Goal: Task Accomplishment & Management: Complete application form

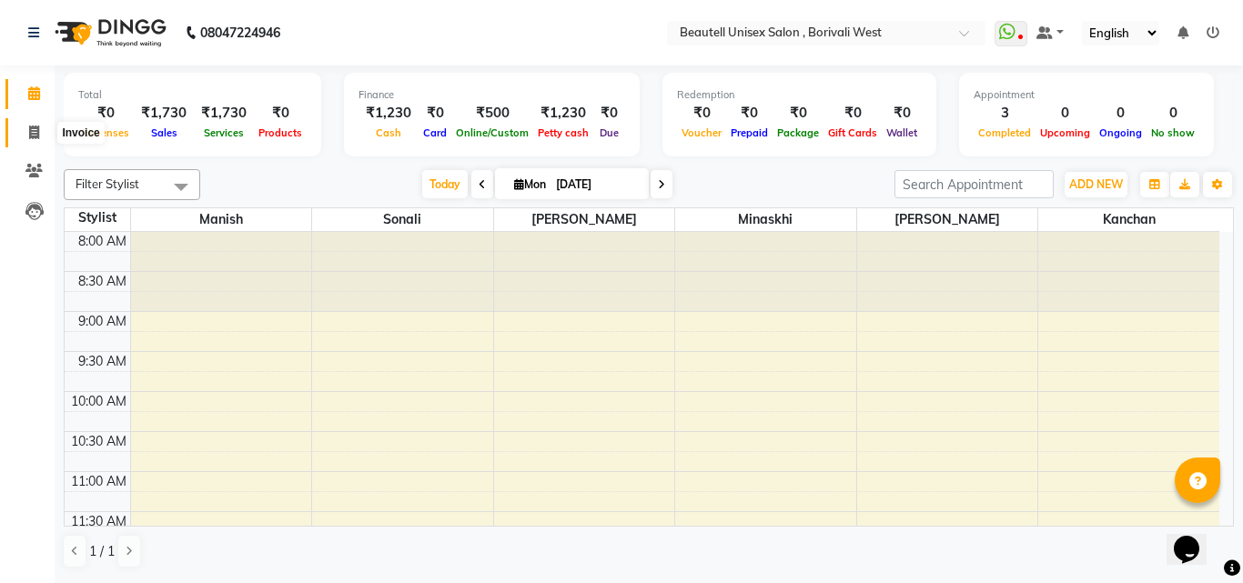
click at [34, 126] on icon at bounding box center [34, 133] width 10 height 14
select select "7692"
select select "service"
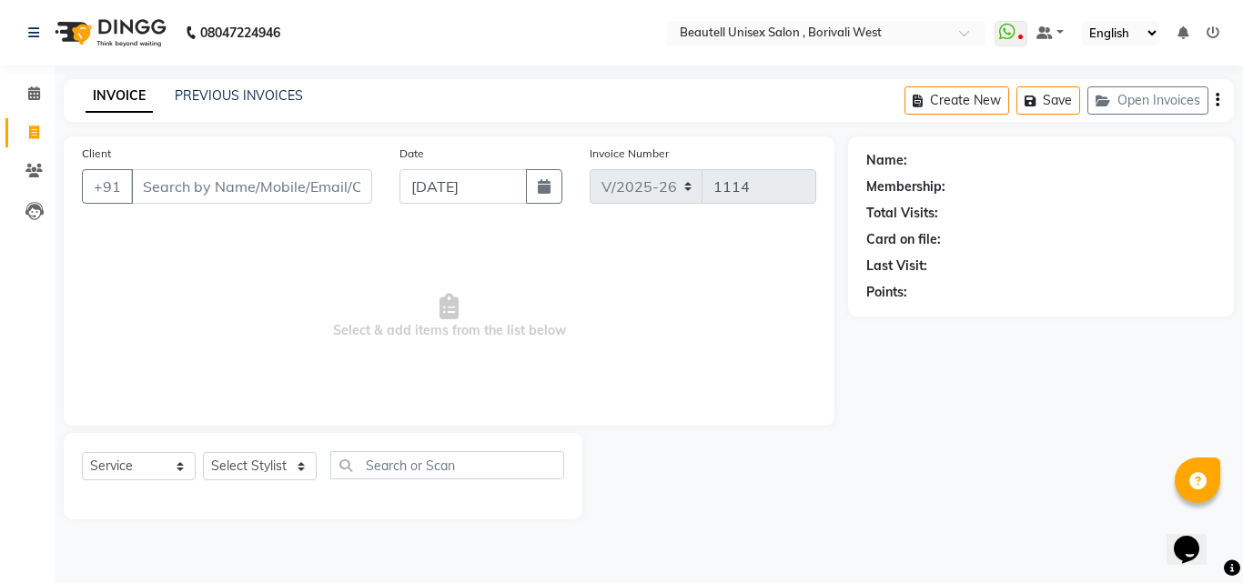
click at [154, 176] on input "Client" at bounding box center [251, 186] width 241 height 35
type input "9594282666"
click at [327, 187] on span "Add Client" at bounding box center [325, 186] width 72 height 18
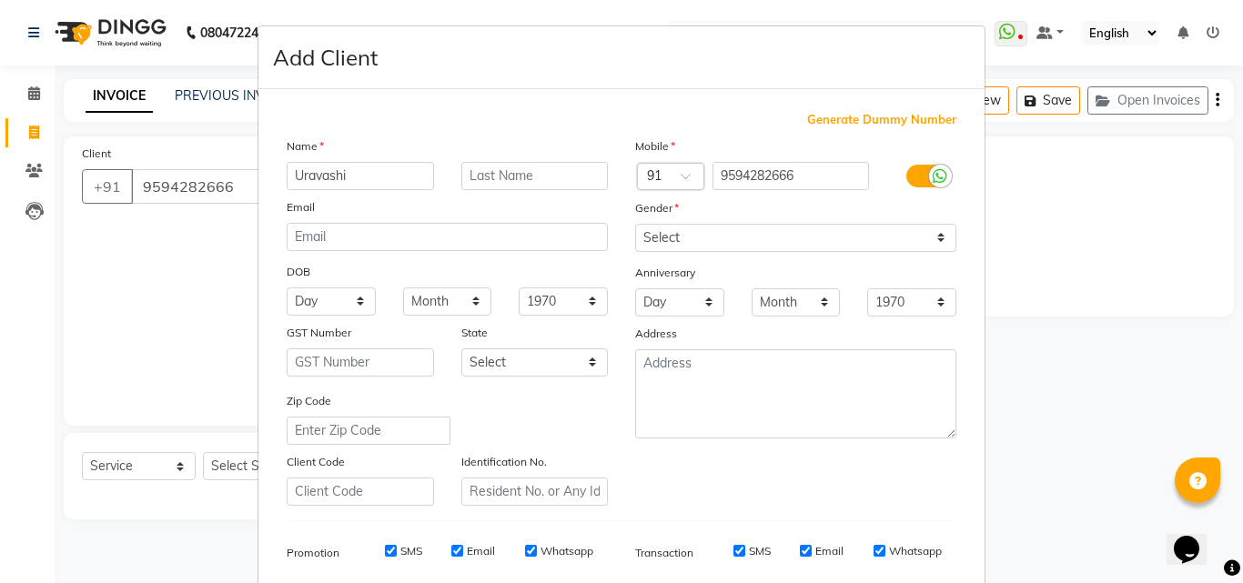
type input "Uravashi"
click at [938, 236] on select "Select [DEMOGRAPHIC_DATA] [DEMOGRAPHIC_DATA] Other Prefer Not To Say" at bounding box center [795, 238] width 321 height 28
select select "[DEMOGRAPHIC_DATA]"
click at [635, 224] on select "Select [DEMOGRAPHIC_DATA] [DEMOGRAPHIC_DATA] Other Prefer Not To Say" at bounding box center [795, 238] width 321 height 28
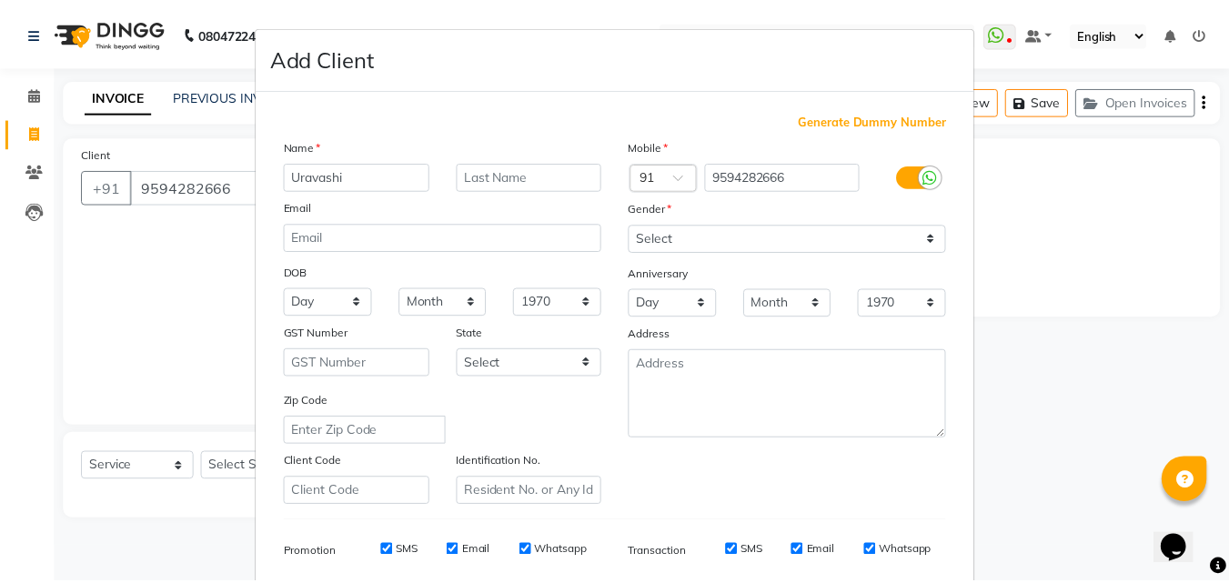
scroll to position [257, 0]
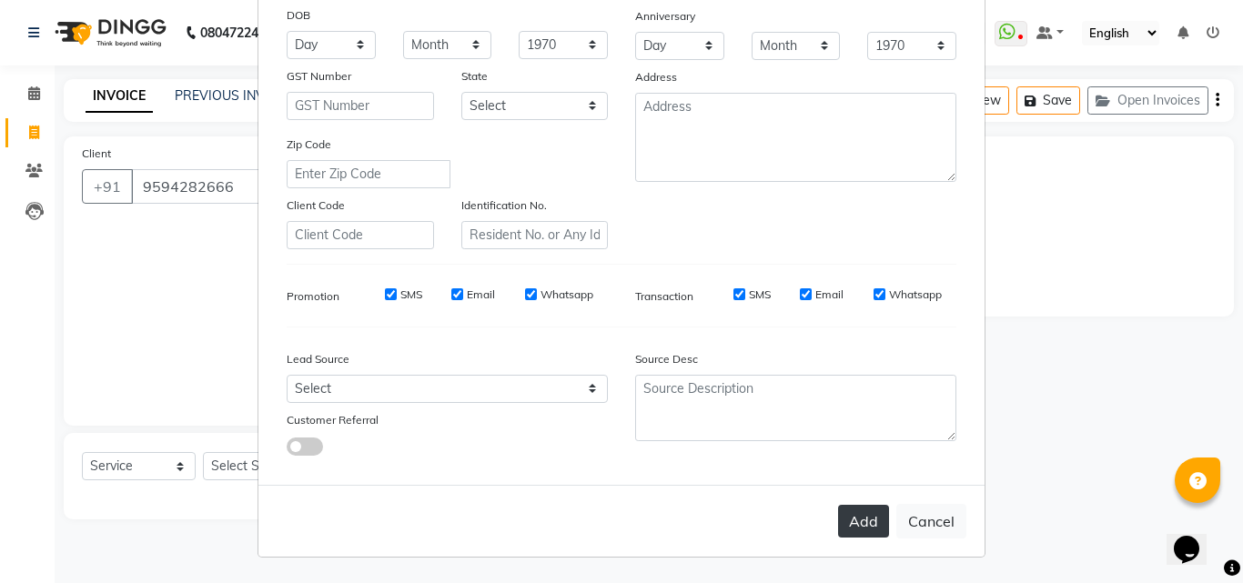
click at [861, 517] on button "Add" at bounding box center [863, 521] width 51 height 33
type input "95******66"
select select
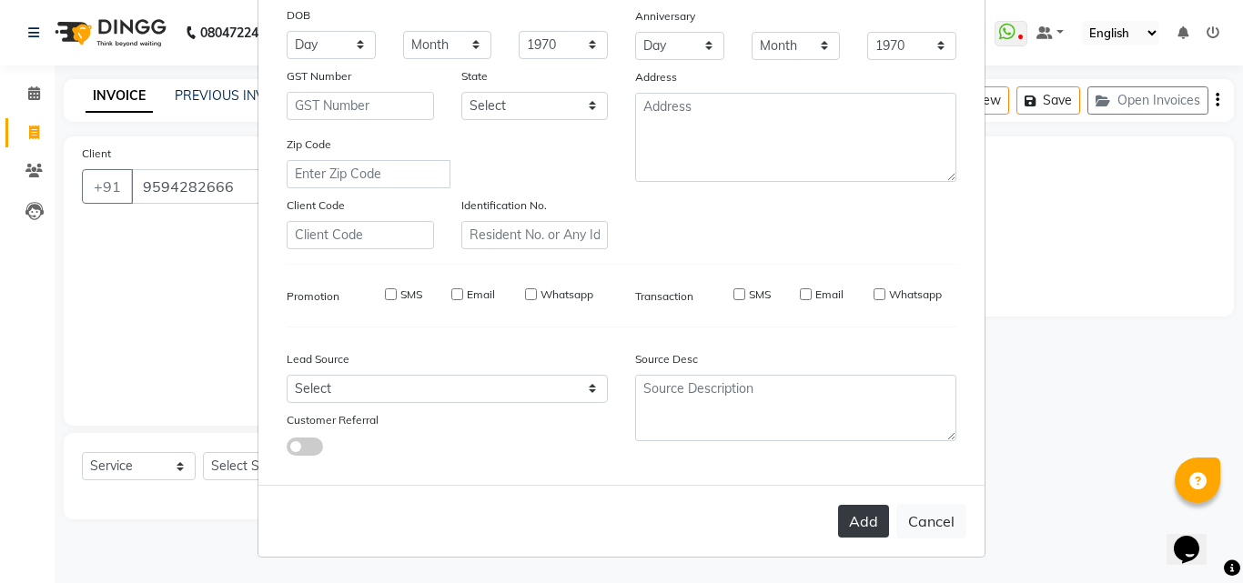
select select
checkbox input "false"
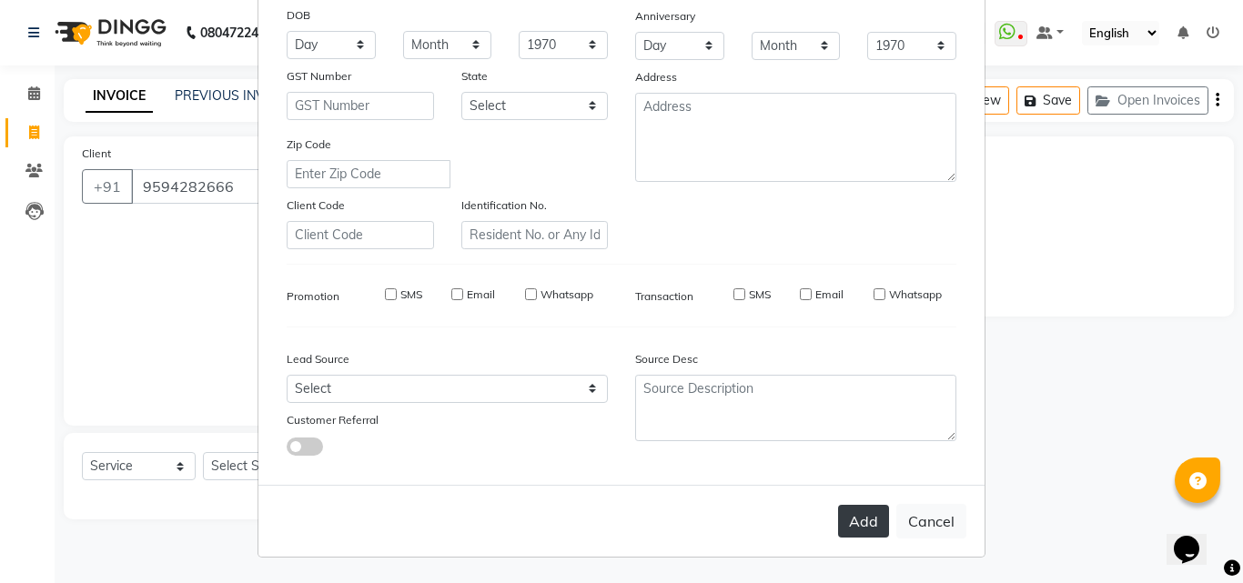
checkbox input "false"
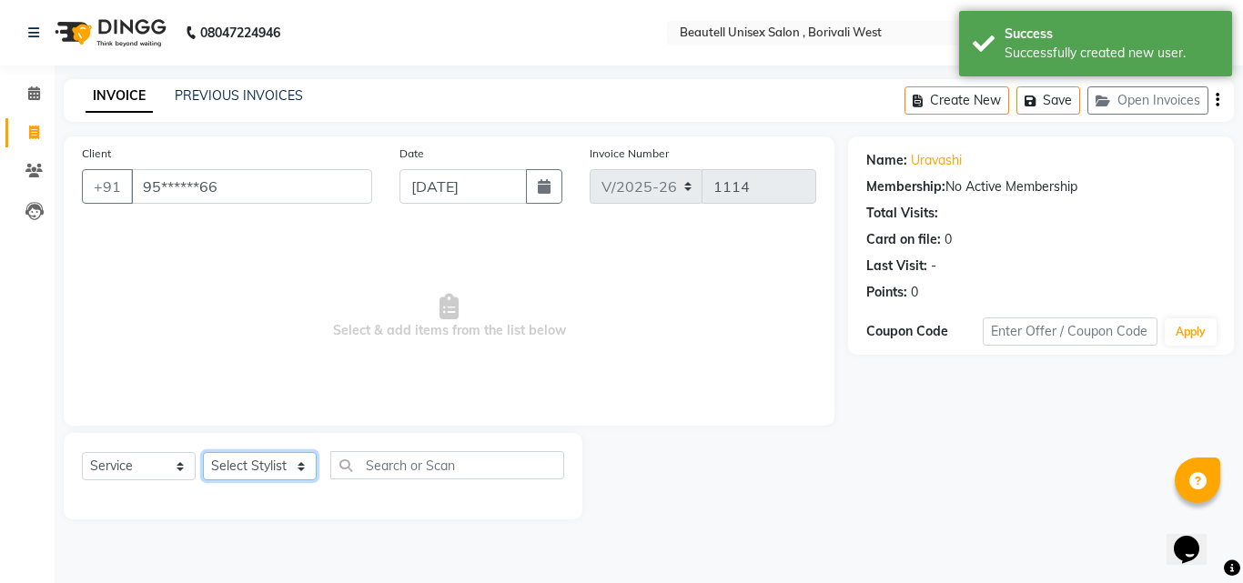
click at [302, 473] on select "Select Stylist [PERSON_NAME] [PERSON_NAME] [PERSON_NAME] [PERSON_NAME]" at bounding box center [260, 466] width 114 height 28
select select "68639"
click at [203, 452] on select "Select Stylist [PERSON_NAME] [PERSON_NAME] [PERSON_NAME] [PERSON_NAME]" at bounding box center [260, 466] width 114 height 28
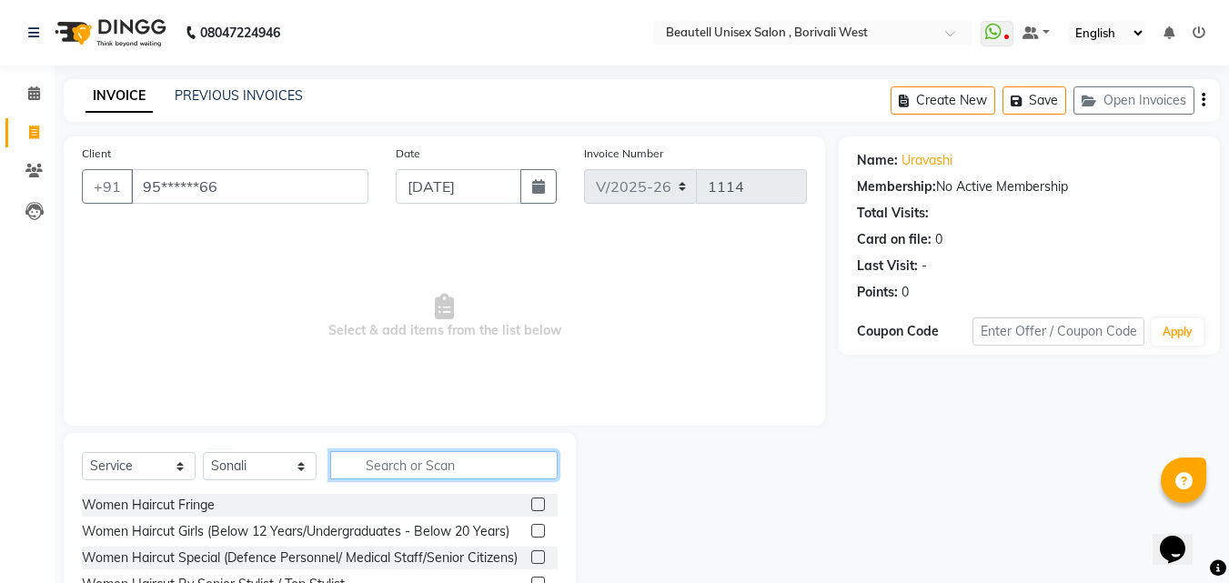
click at [368, 469] on input "text" at bounding box center [443, 465] width 227 height 28
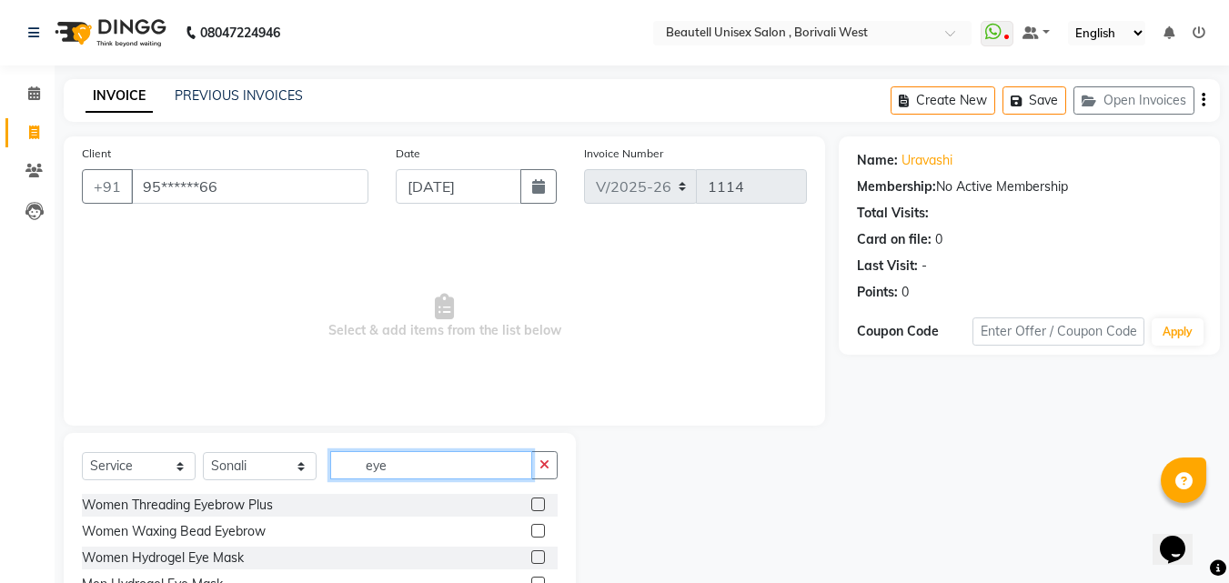
type input "eye"
click at [539, 503] on label at bounding box center [538, 505] width 14 height 14
click at [539, 503] on input "checkbox" at bounding box center [537, 505] width 12 height 12
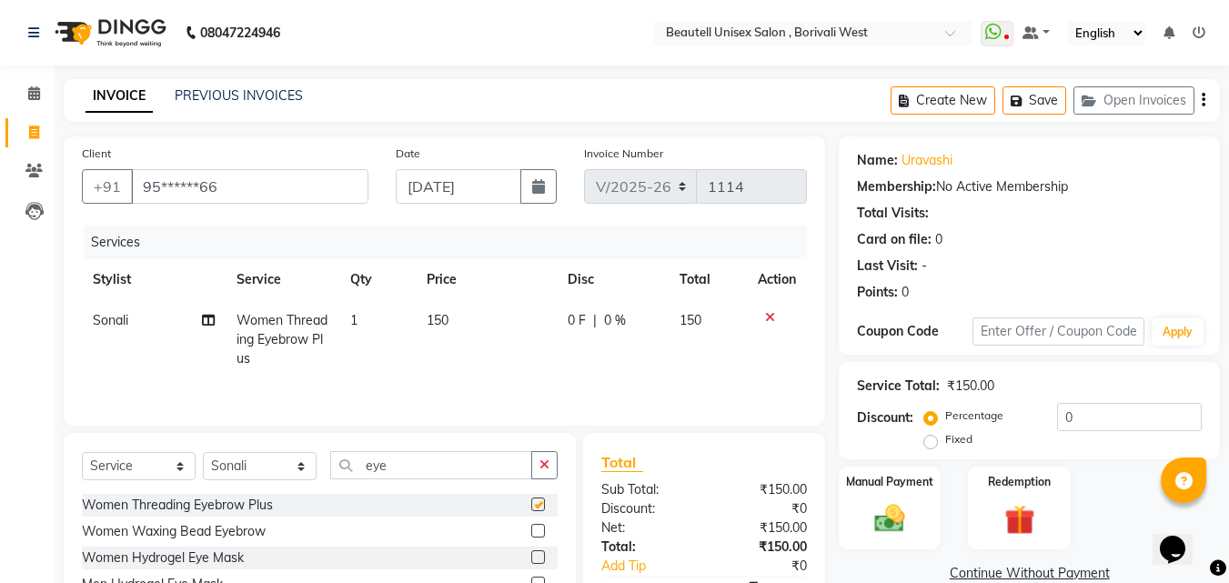
checkbox input "false"
click at [483, 340] on td "150" at bounding box center [486, 339] width 141 height 79
select select "68639"
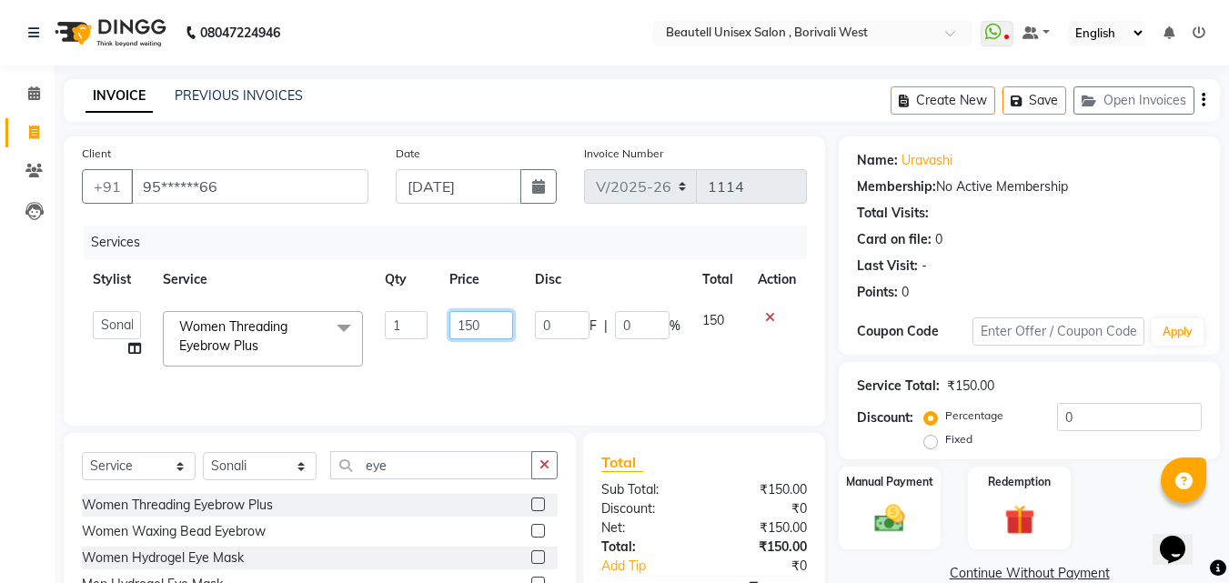
click at [488, 322] on input "150" at bounding box center [480, 325] width 63 height 28
type input "1"
type input "50"
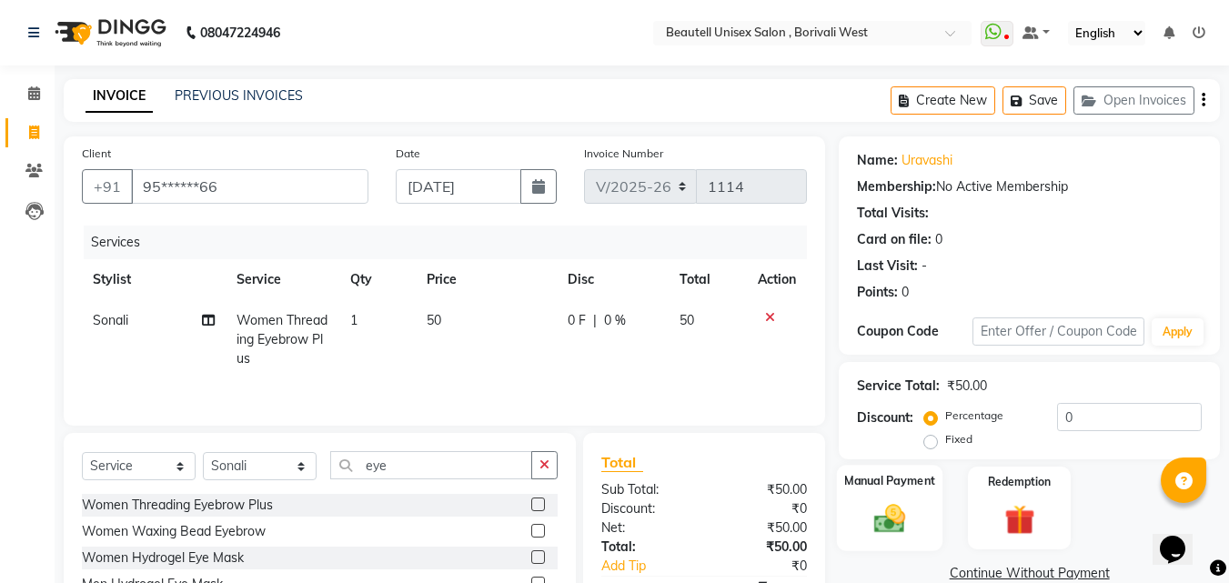
click at [877, 514] on img at bounding box center [889, 518] width 51 height 36
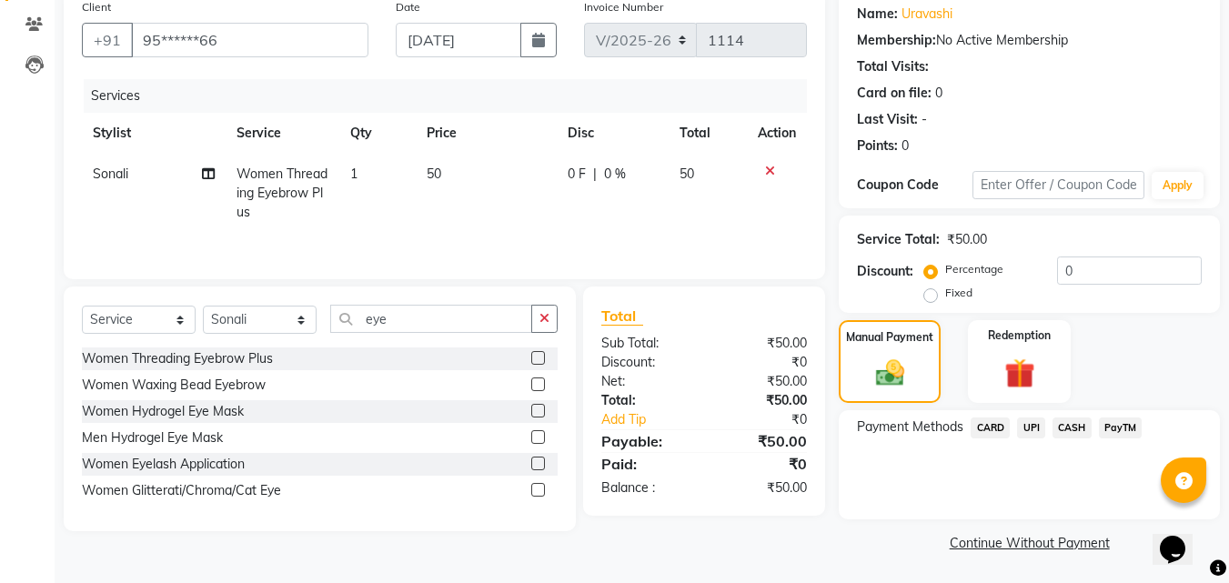
scroll to position [147, 0]
click at [1121, 427] on span "PayTM" at bounding box center [1121, 427] width 44 height 21
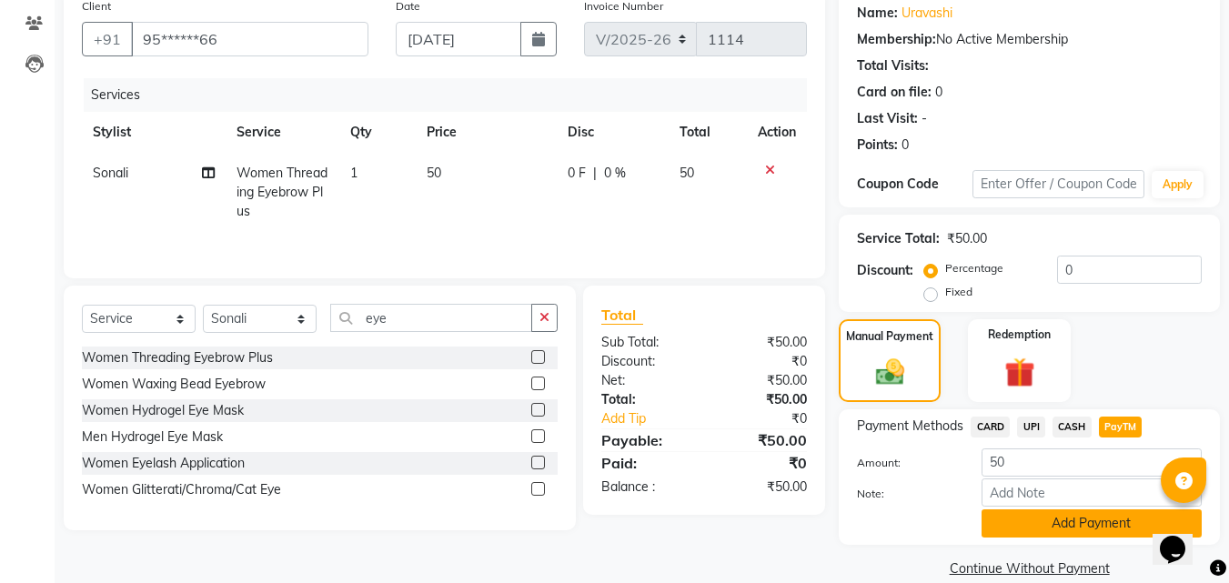
click at [1049, 526] on button "Add Payment" at bounding box center [1092, 523] width 220 height 28
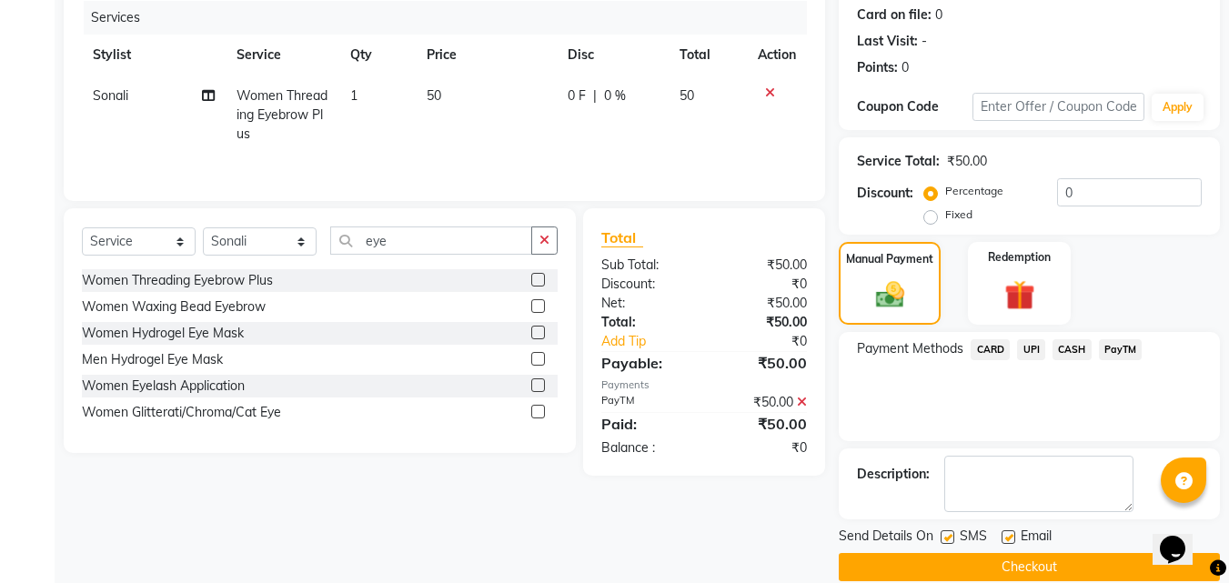
scroll to position [250, 0]
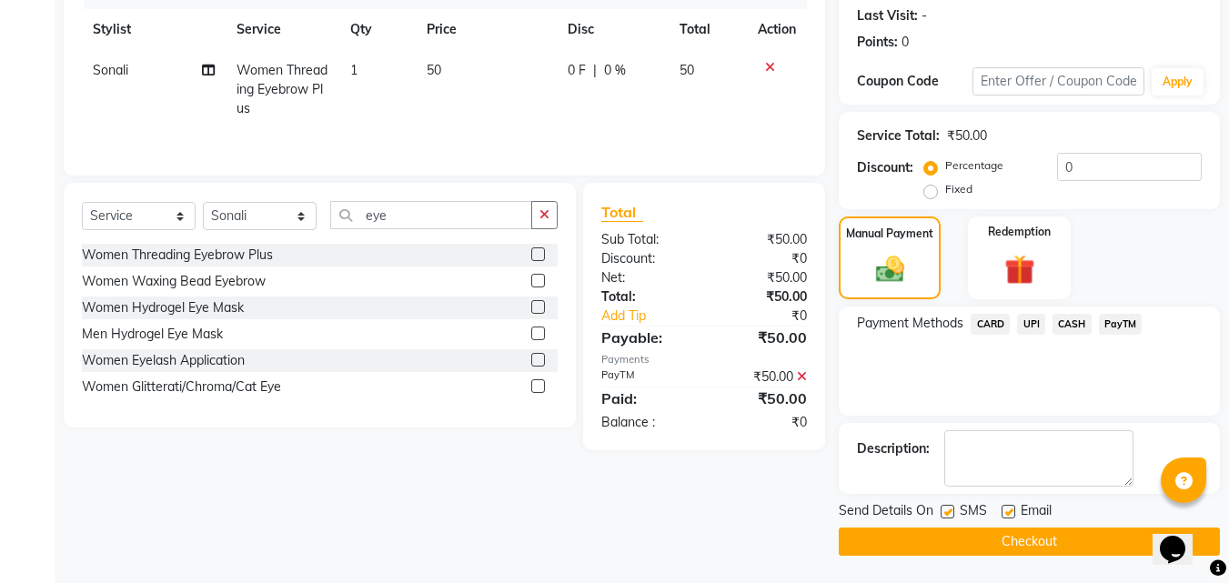
click at [949, 509] on label at bounding box center [948, 512] width 14 height 14
click at [949, 509] on input "checkbox" at bounding box center [947, 513] width 12 height 12
checkbox input "false"
click at [985, 540] on button "Checkout" at bounding box center [1029, 542] width 381 height 28
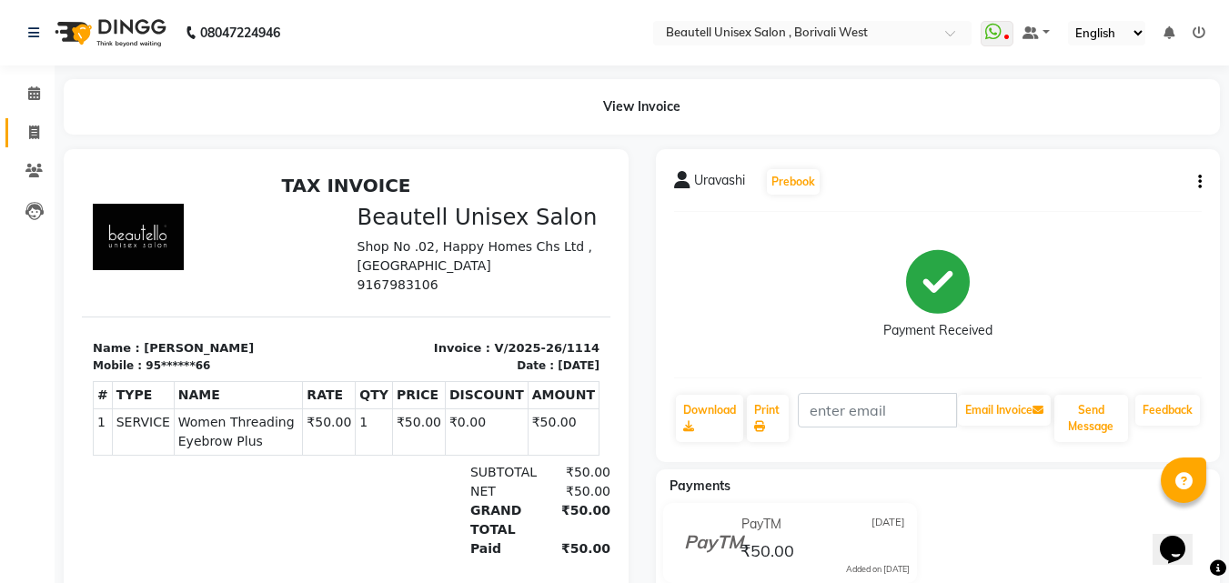
click at [32, 136] on icon at bounding box center [34, 133] width 10 height 14
select select "service"
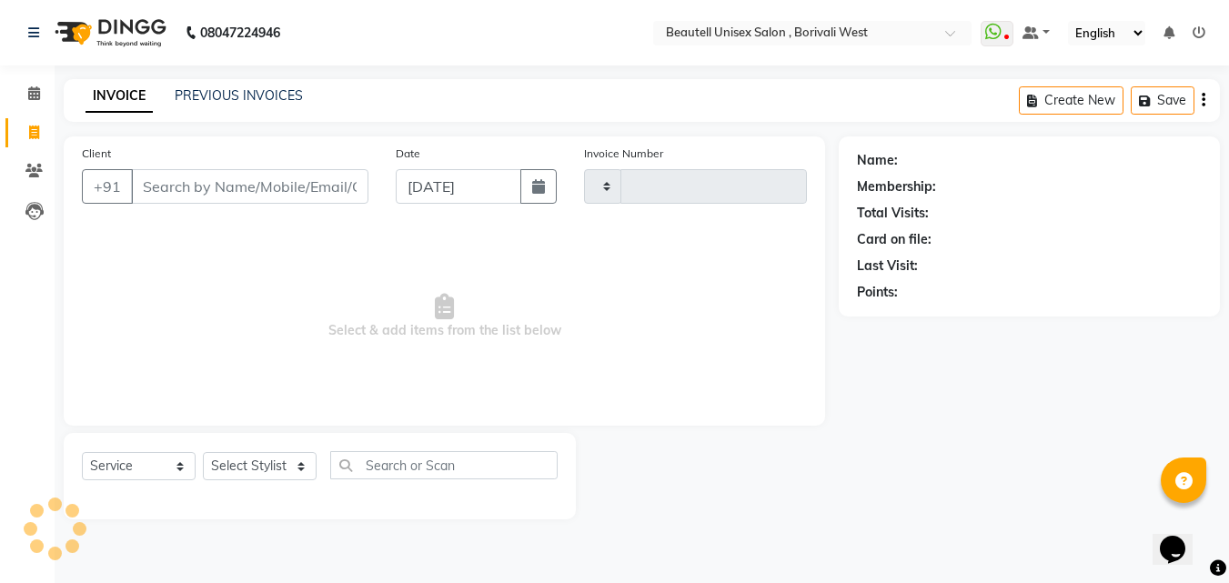
type input "1115"
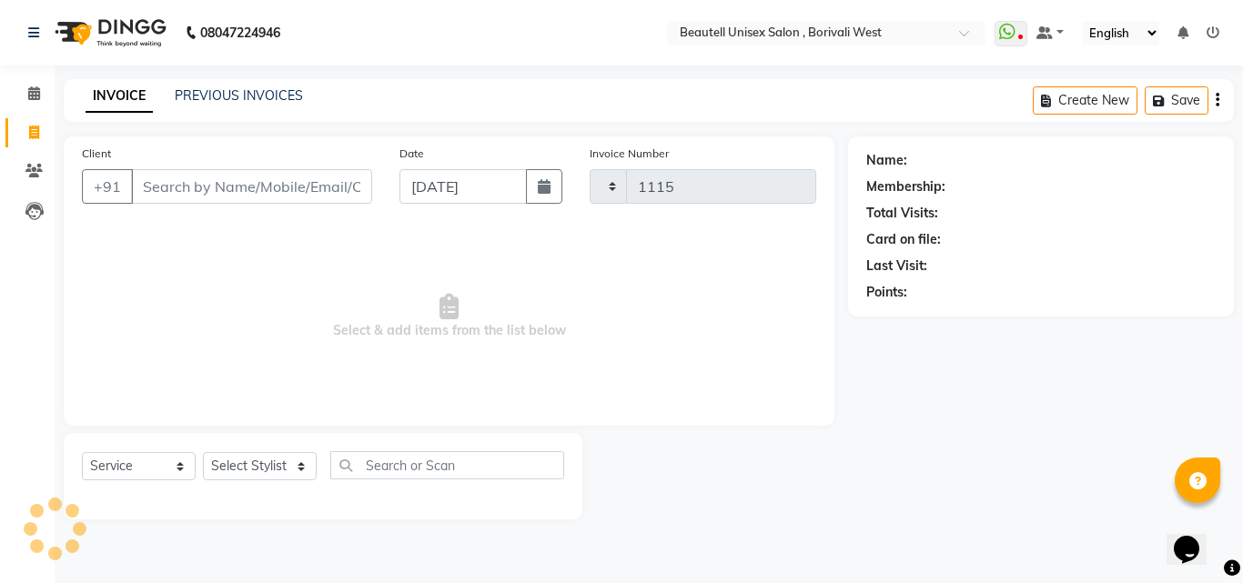
select select "7692"
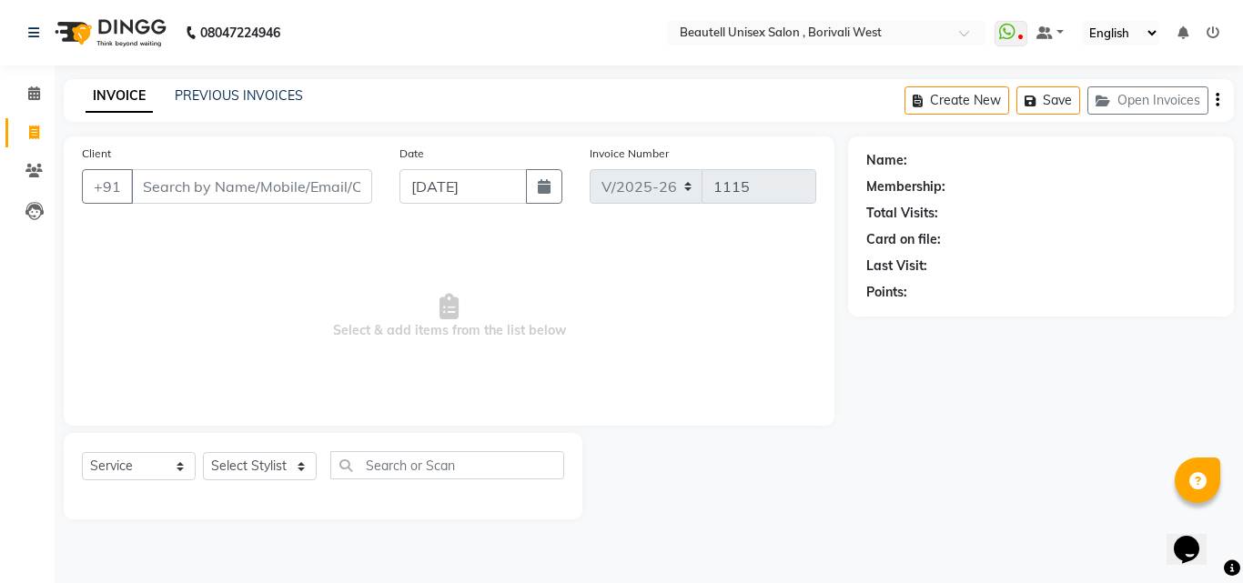
click at [153, 188] on input "Client" at bounding box center [251, 186] width 241 height 35
click at [189, 179] on input "[PERSON_NAME]" at bounding box center [205, 186] width 148 height 35
type input "P"
type input "8850079173"
click at [327, 196] on button "Add Client" at bounding box center [325, 186] width 94 height 35
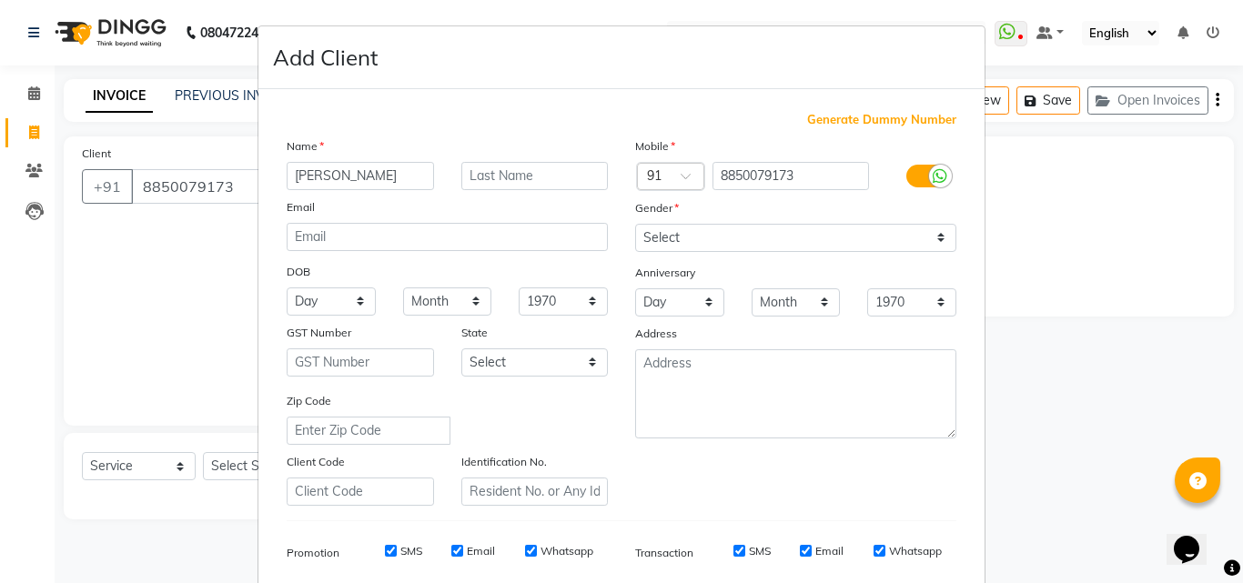
type input "[PERSON_NAME]"
click at [932, 234] on select "Select [DEMOGRAPHIC_DATA] [DEMOGRAPHIC_DATA] Other Prefer Not To Say" at bounding box center [795, 238] width 321 height 28
select select "[DEMOGRAPHIC_DATA]"
click at [635, 224] on select "Select [DEMOGRAPHIC_DATA] [DEMOGRAPHIC_DATA] Other Prefer Not To Say" at bounding box center [795, 238] width 321 height 28
drag, startPoint x: 1189, startPoint y: 343, endPoint x: 1217, endPoint y: 341, distance: 28.3
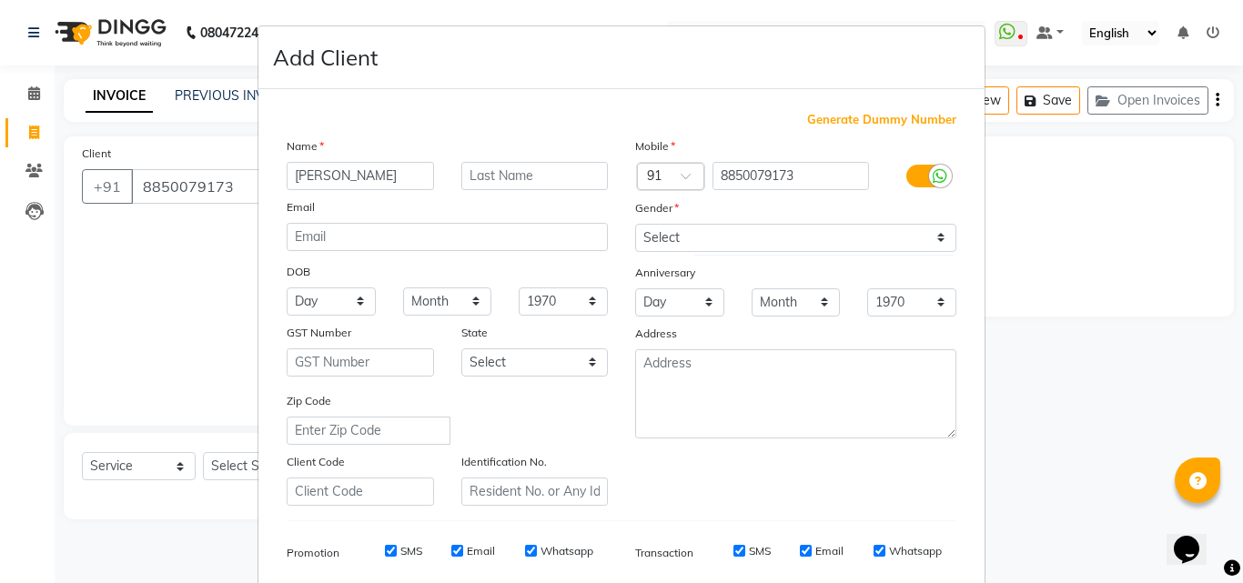
click at [1217, 341] on ngb-modal-window "Add Client Generate Dummy Number Name [PERSON_NAME] Email DOB Day 01 02 03 04 0…" at bounding box center [621, 291] width 1243 height 583
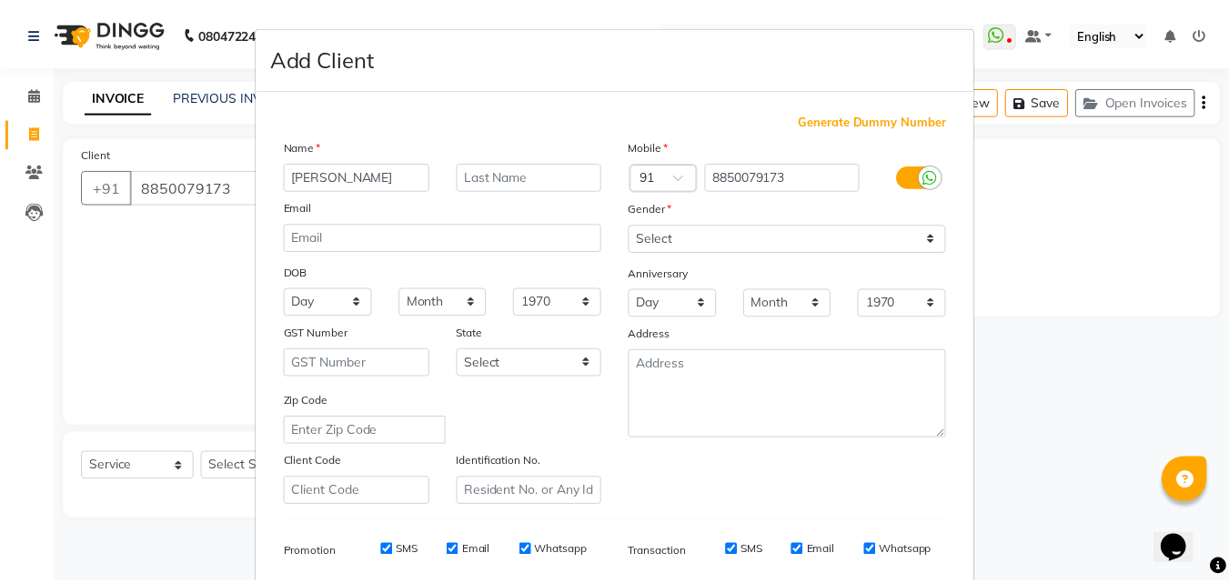
scroll to position [257, 0]
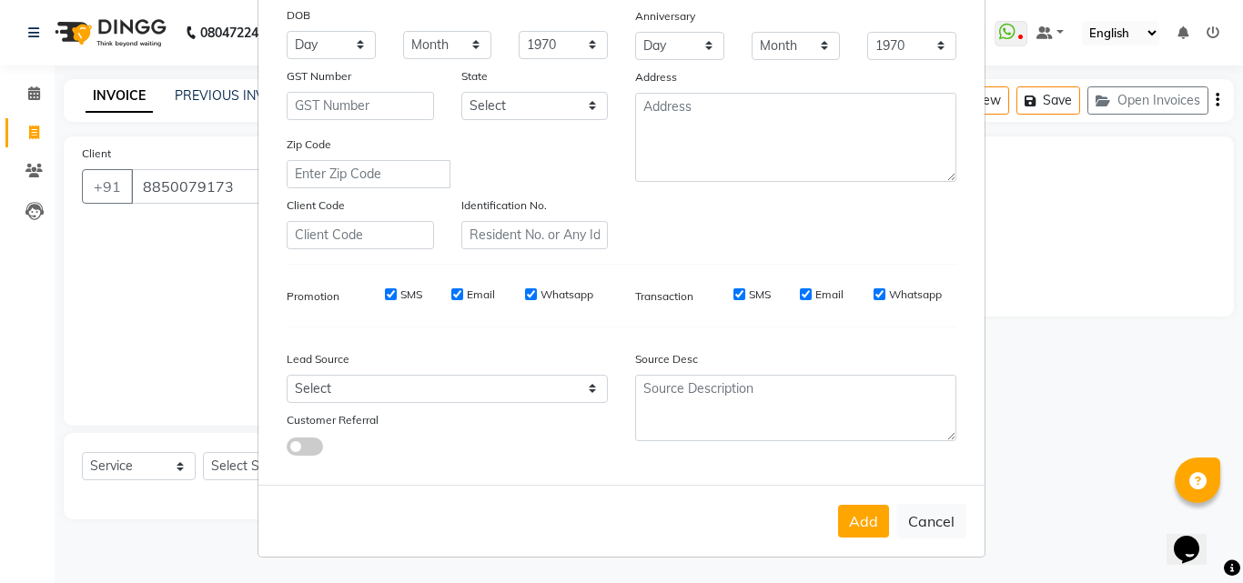
drag, startPoint x: 1234, startPoint y: 328, endPoint x: 40, endPoint y: 20, distance: 1232.7
click at [874, 526] on button "Add" at bounding box center [863, 521] width 51 height 33
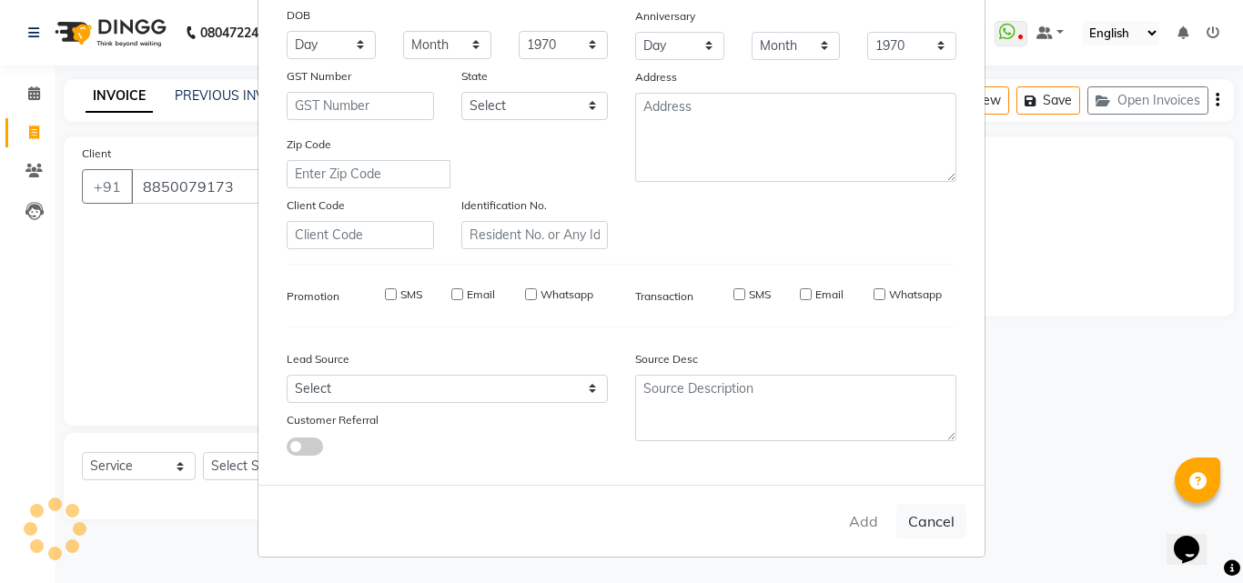
type input "88******73"
select select
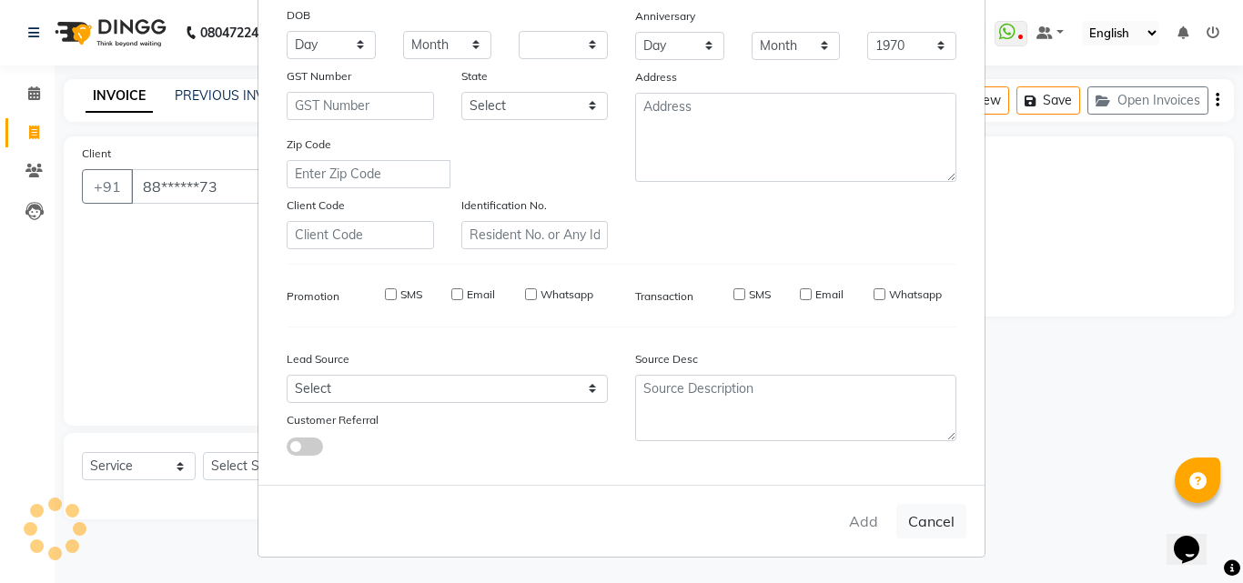
select select
checkbox input "false"
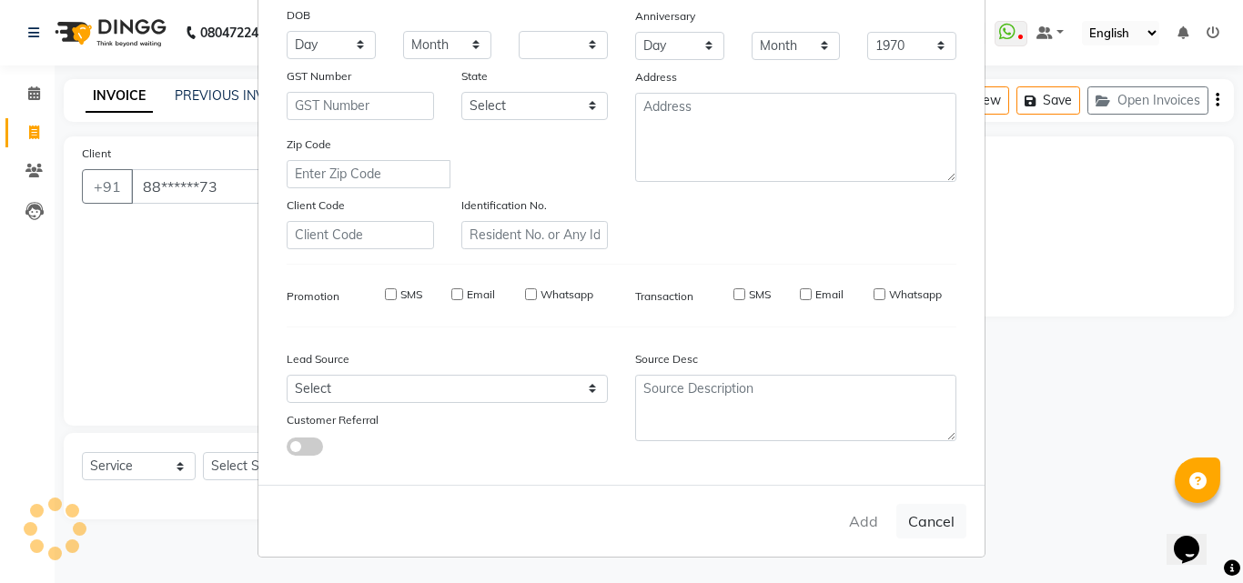
checkbox input "false"
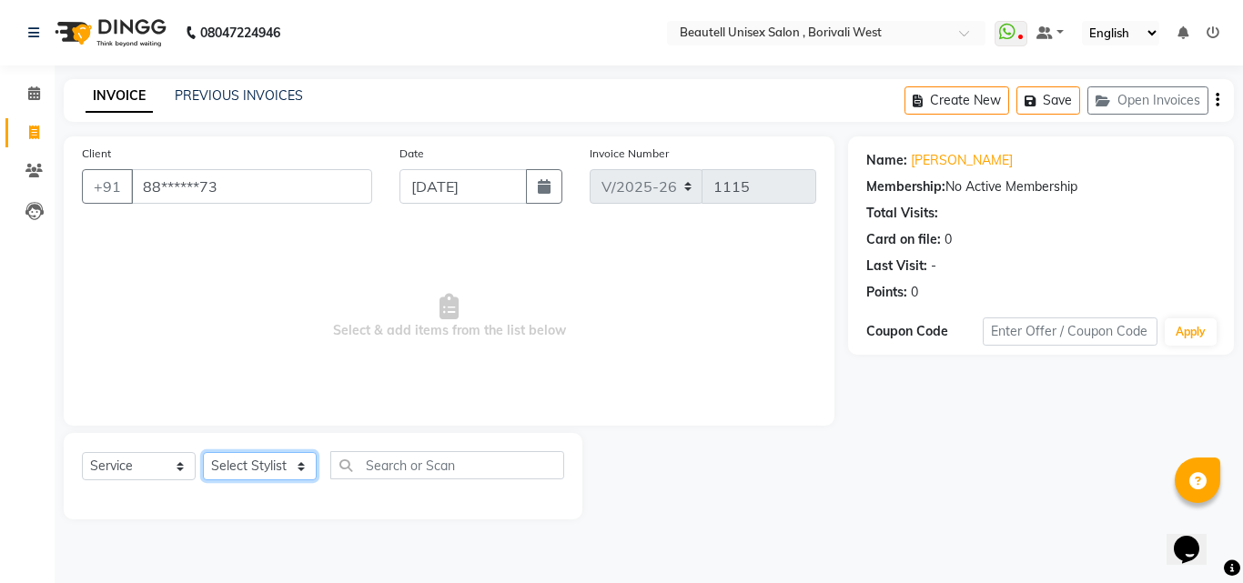
click at [296, 466] on select "Select Stylist [PERSON_NAME] [PERSON_NAME] [PERSON_NAME] [PERSON_NAME]" at bounding box center [260, 466] width 114 height 28
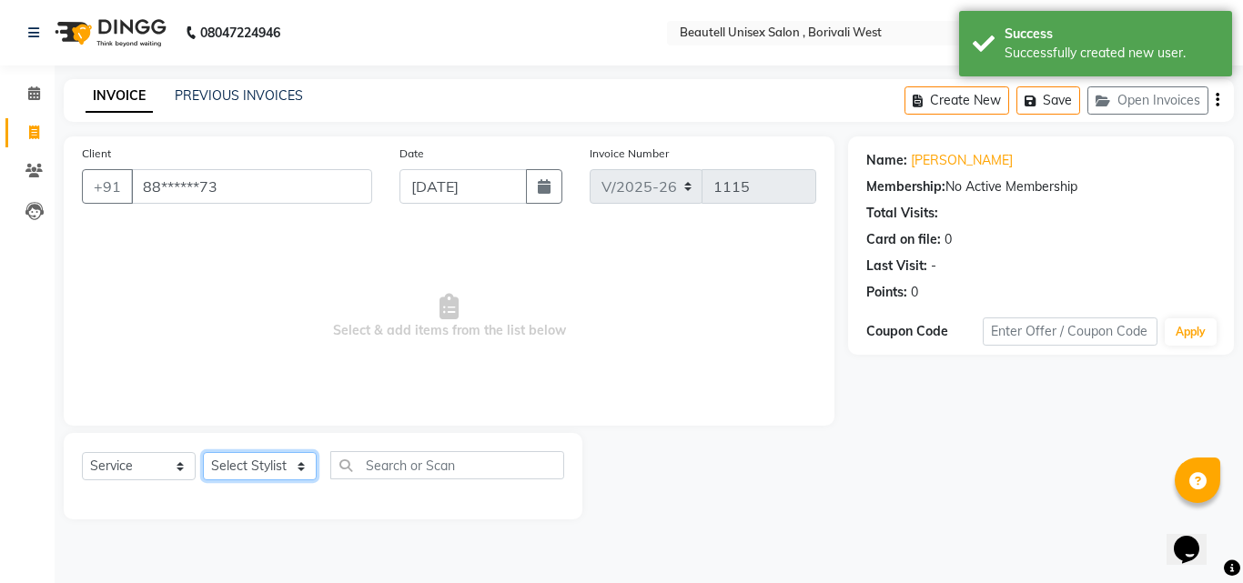
click at [296, 466] on select "Select Stylist [PERSON_NAME] [PERSON_NAME] [PERSON_NAME] [PERSON_NAME]" at bounding box center [260, 466] width 114 height 28
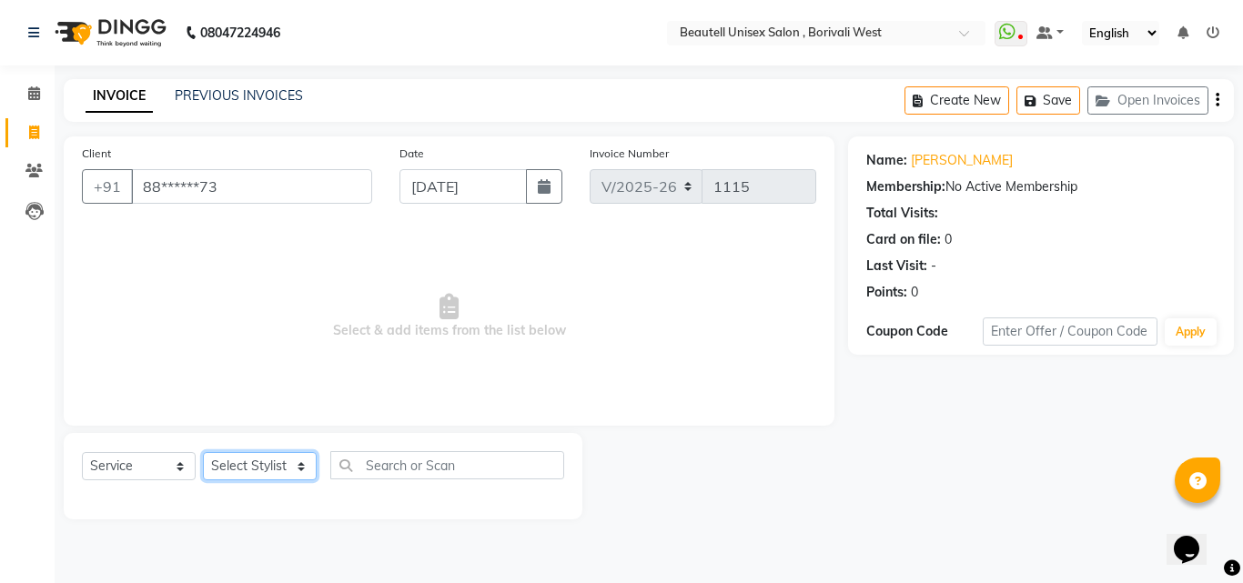
click at [296, 466] on select "Select Stylist [PERSON_NAME] [PERSON_NAME] [PERSON_NAME] [PERSON_NAME]" at bounding box center [260, 466] width 114 height 28
select select "68639"
click at [203, 452] on select "Select Stylist [PERSON_NAME] [PERSON_NAME] [PERSON_NAME] [PERSON_NAME]" at bounding box center [260, 466] width 114 height 28
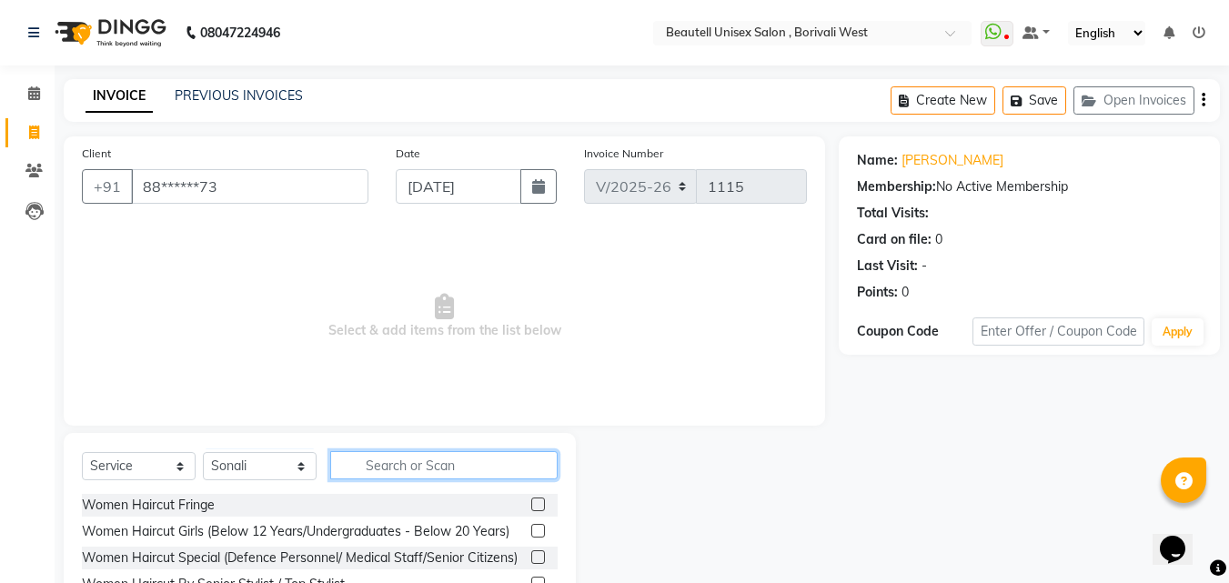
click at [363, 470] on input "text" at bounding box center [443, 465] width 227 height 28
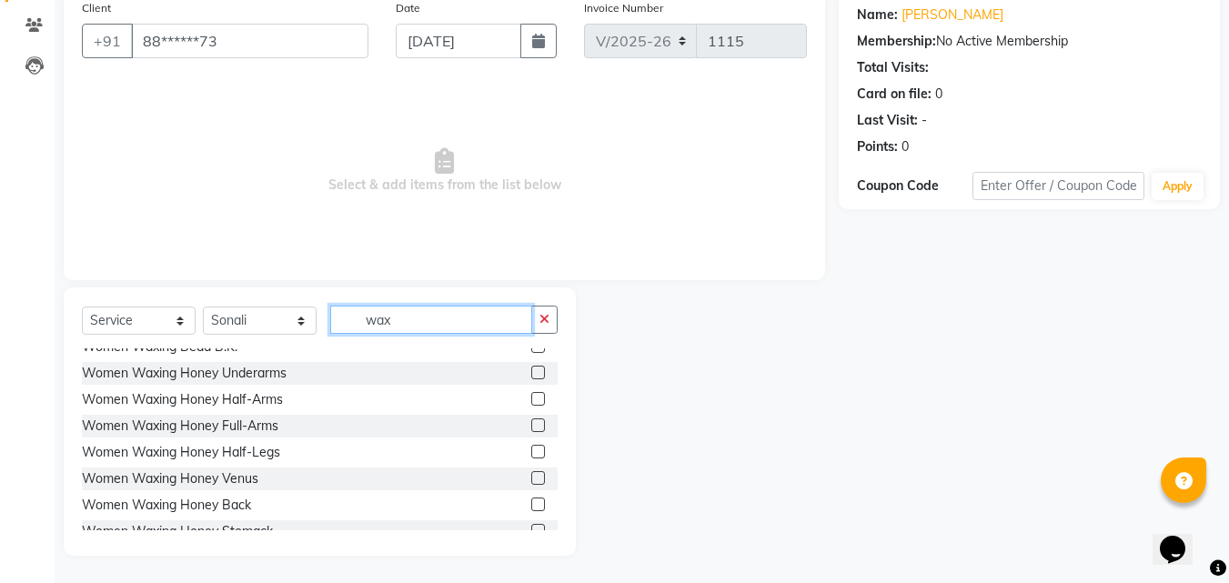
scroll to position [255, 0]
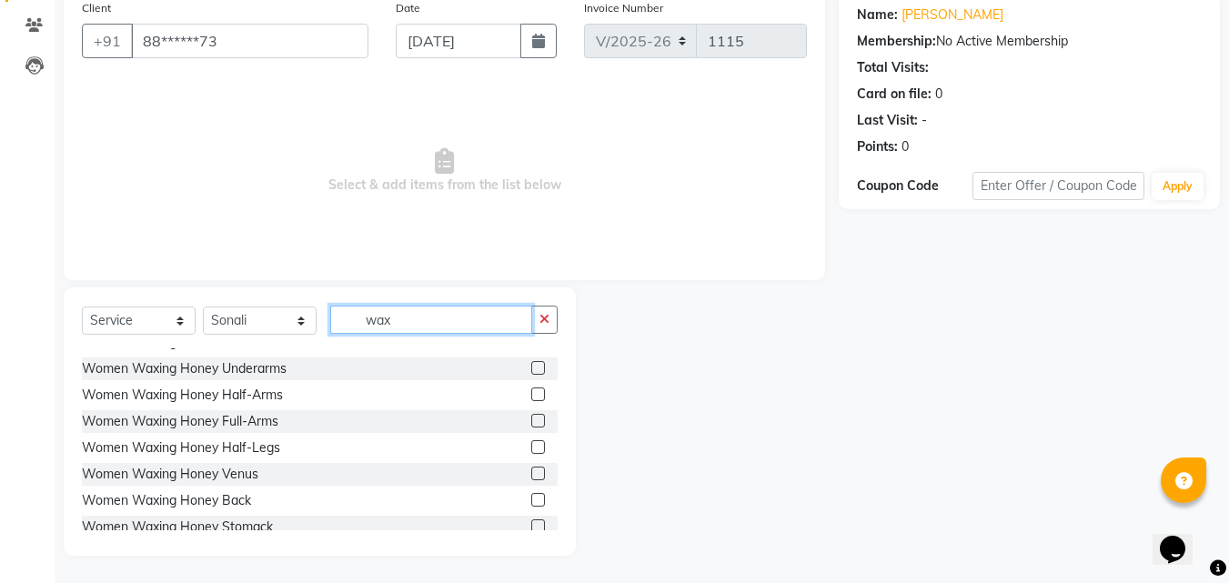
type input "wax"
click at [531, 390] on label at bounding box center [538, 395] width 14 height 14
click at [531, 390] on input "checkbox" at bounding box center [537, 395] width 12 height 12
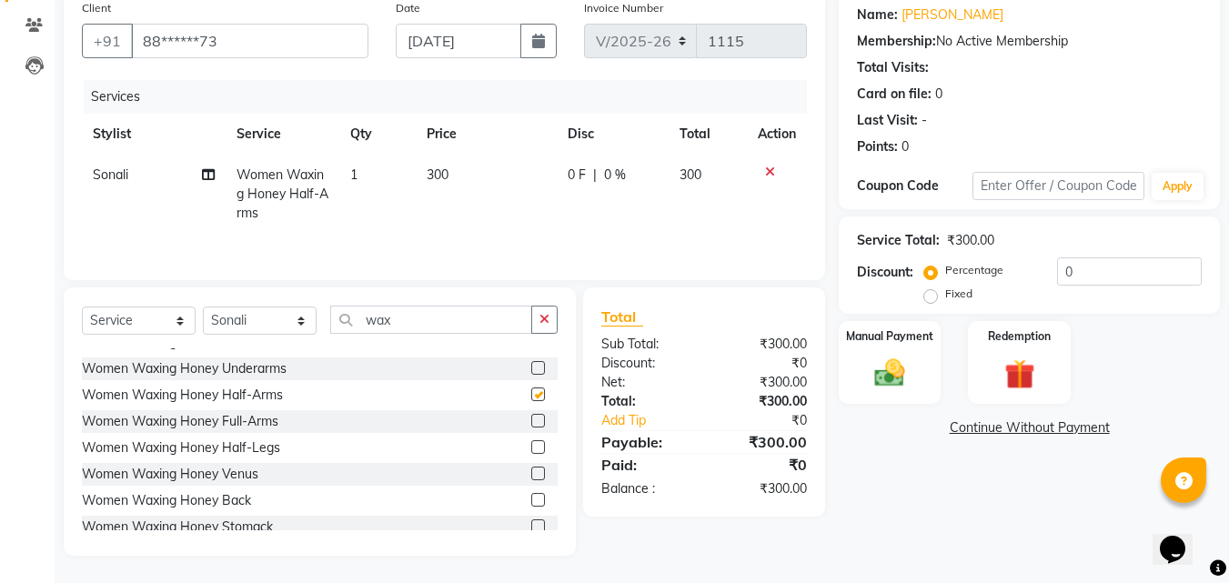
checkbox input "false"
click at [531, 363] on label at bounding box center [538, 368] width 14 height 14
click at [531, 363] on input "checkbox" at bounding box center [537, 369] width 12 height 12
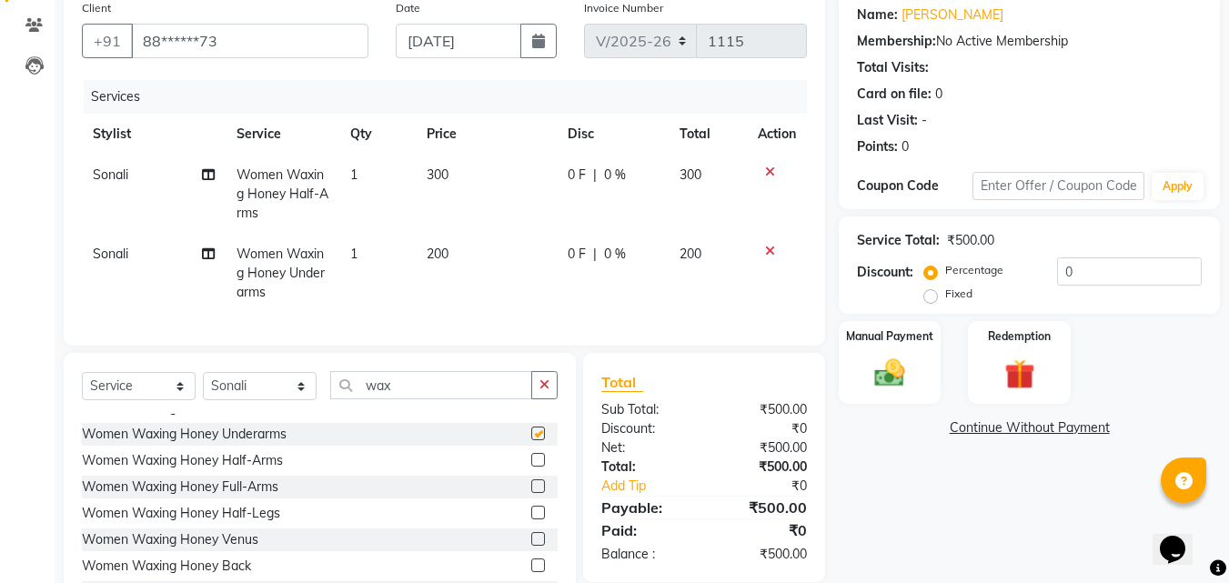
checkbox input "false"
click at [422, 399] on input "wax" at bounding box center [431, 385] width 202 height 28
type input "w"
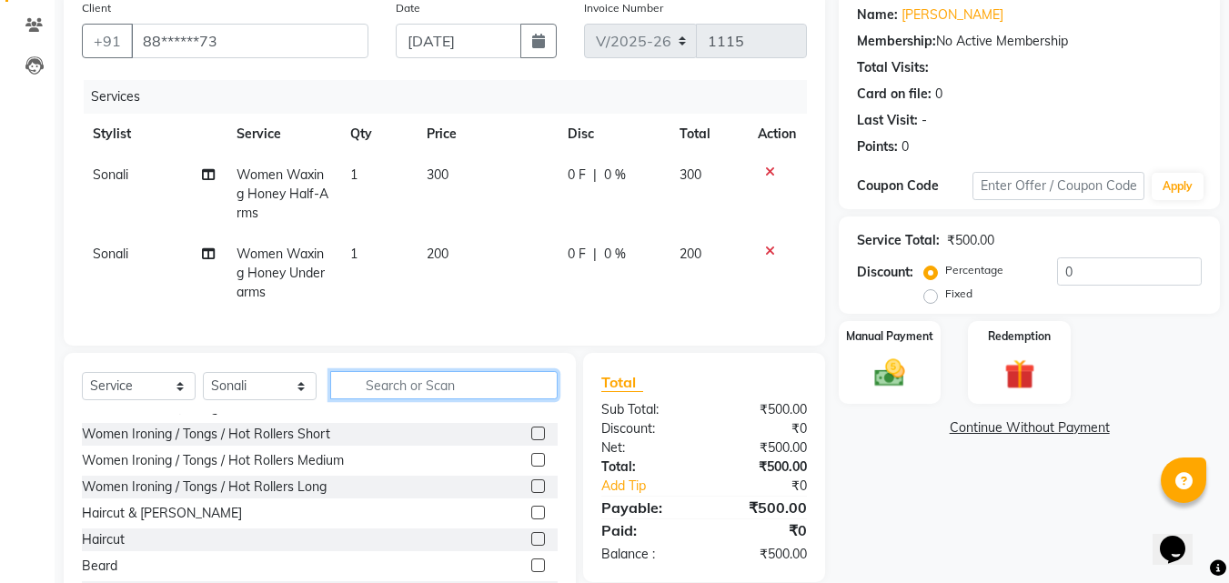
click at [422, 399] on input "text" at bounding box center [443, 385] width 227 height 28
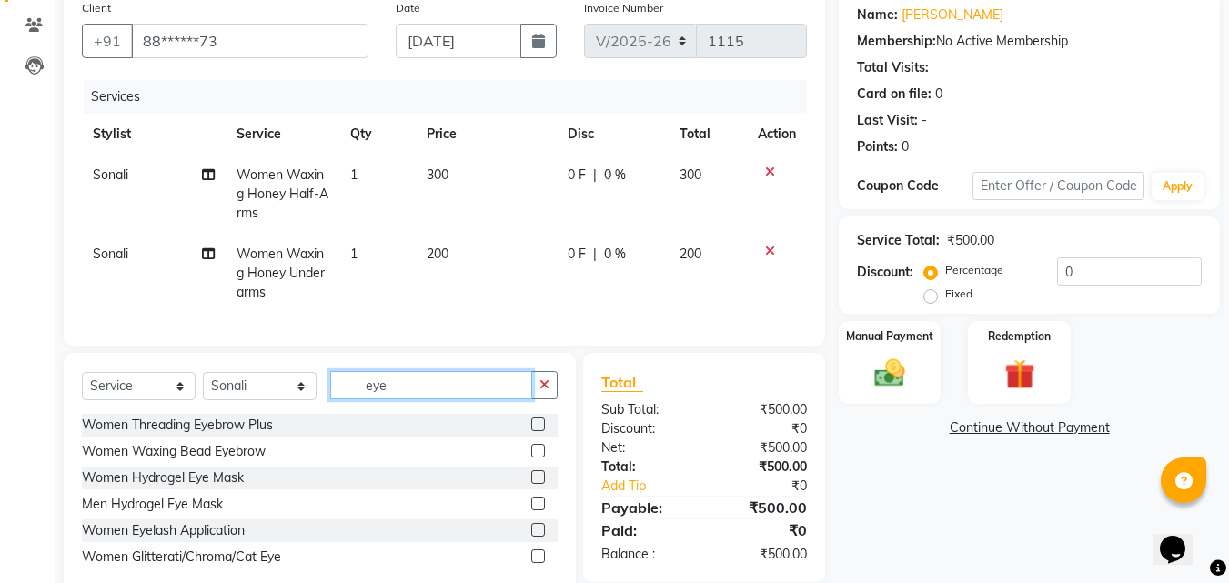
scroll to position [0, 0]
type input "eye"
click at [535, 431] on label at bounding box center [538, 425] width 14 height 14
click at [535, 431] on input "checkbox" at bounding box center [537, 425] width 12 height 12
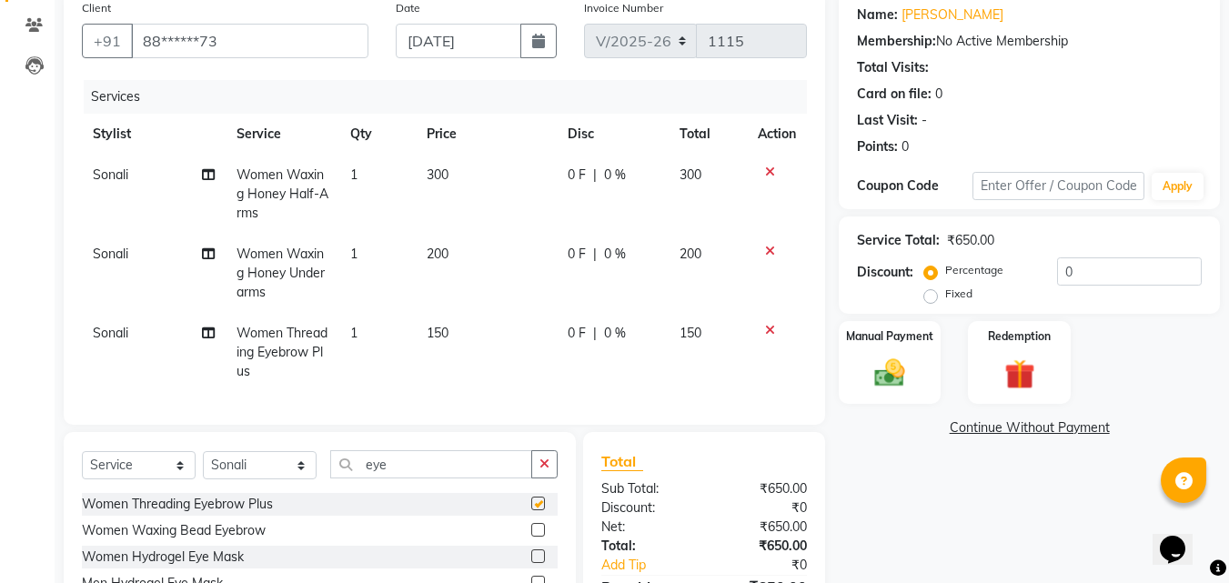
checkbox input "false"
click at [468, 333] on td "150" at bounding box center [486, 352] width 141 height 79
select select "68639"
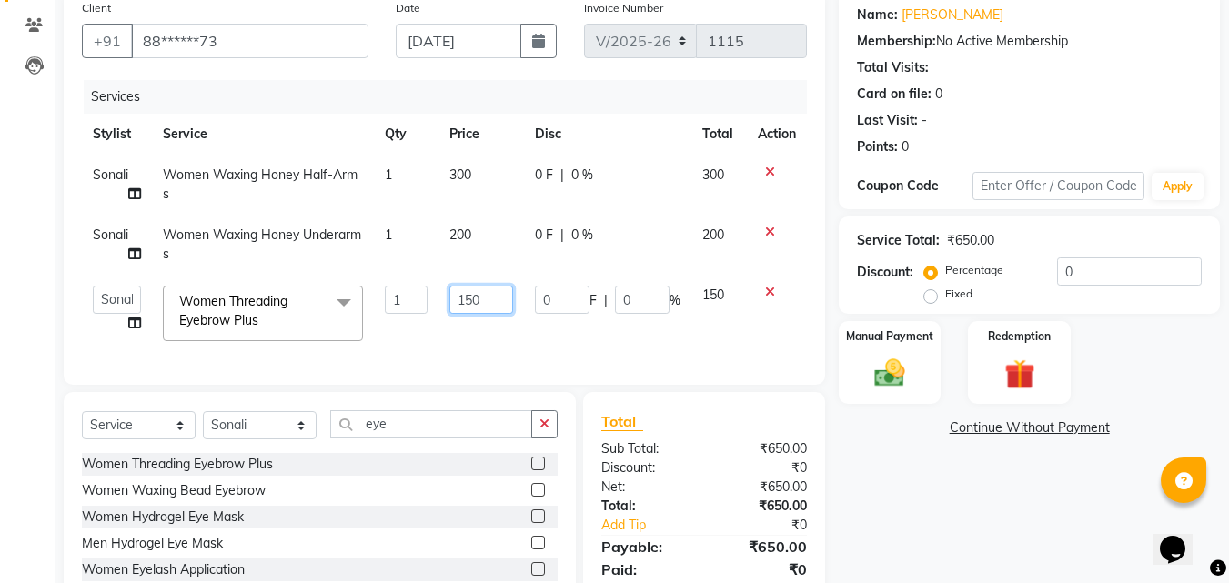
click at [493, 297] on input "150" at bounding box center [480, 300] width 63 height 28
type input "1"
type input "70"
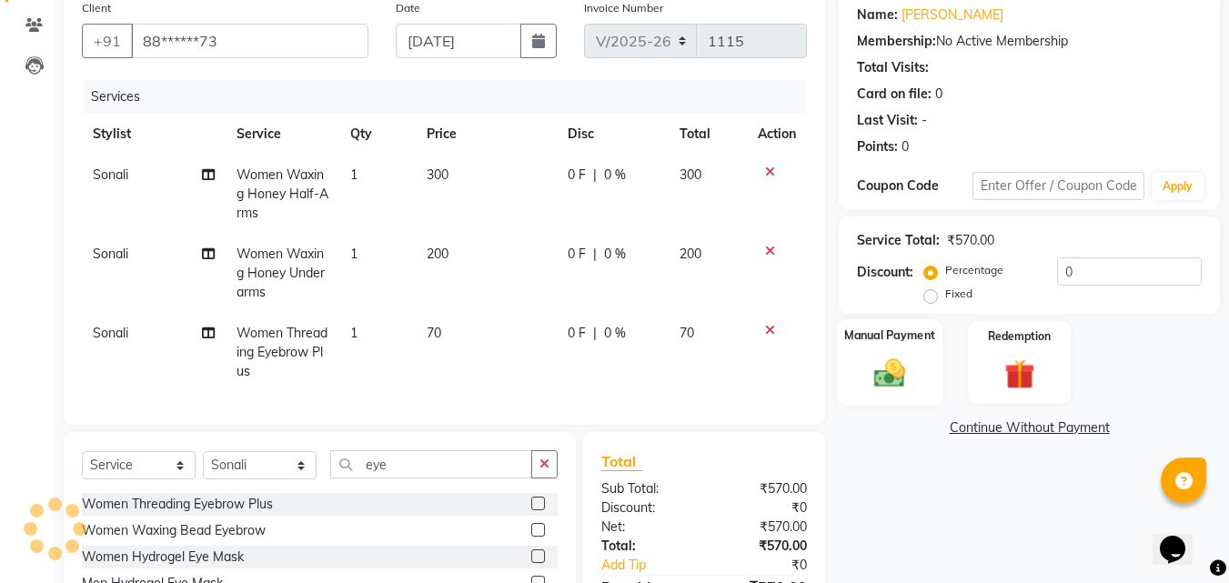
click at [916, 355] on div "Manual Payment" at bounding box center [890, 362] width 106 height 86
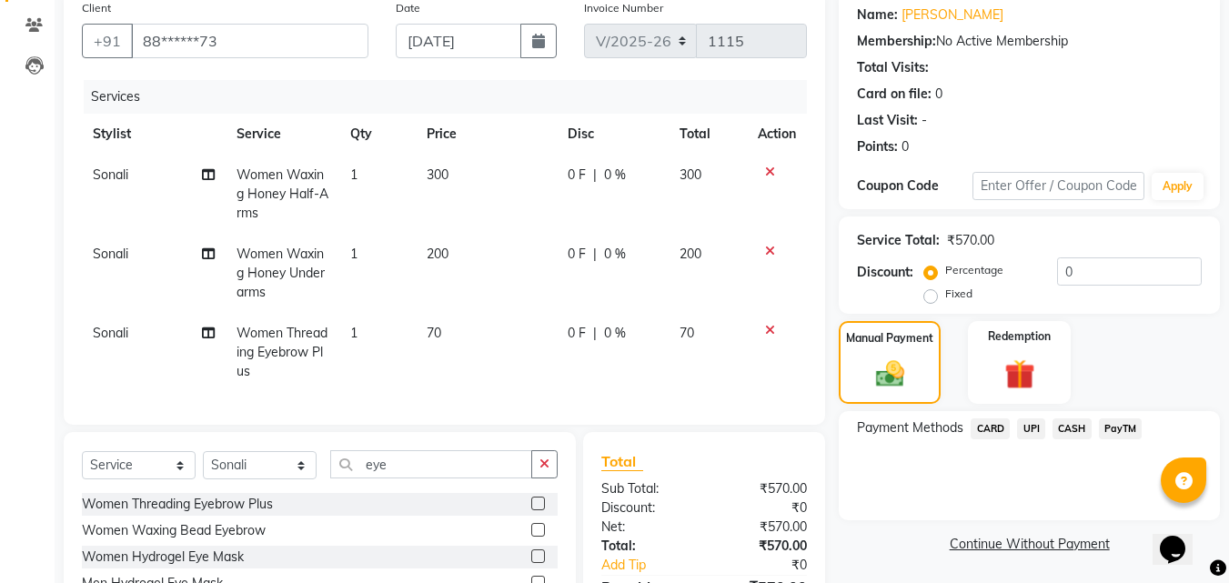
click at [1120, 428] on span "PayTM" at bounding box center [1121, 428] width 44 height 21
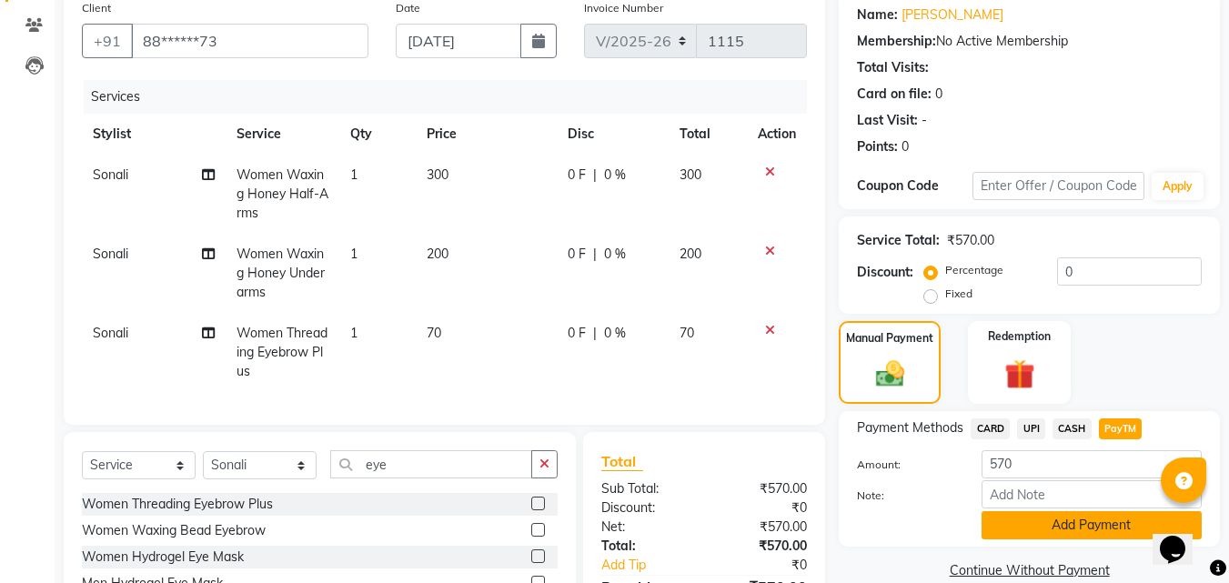
click at [1079, 538] on button "Add Payment" at bounding box center [1092, 525] width 220 height 28
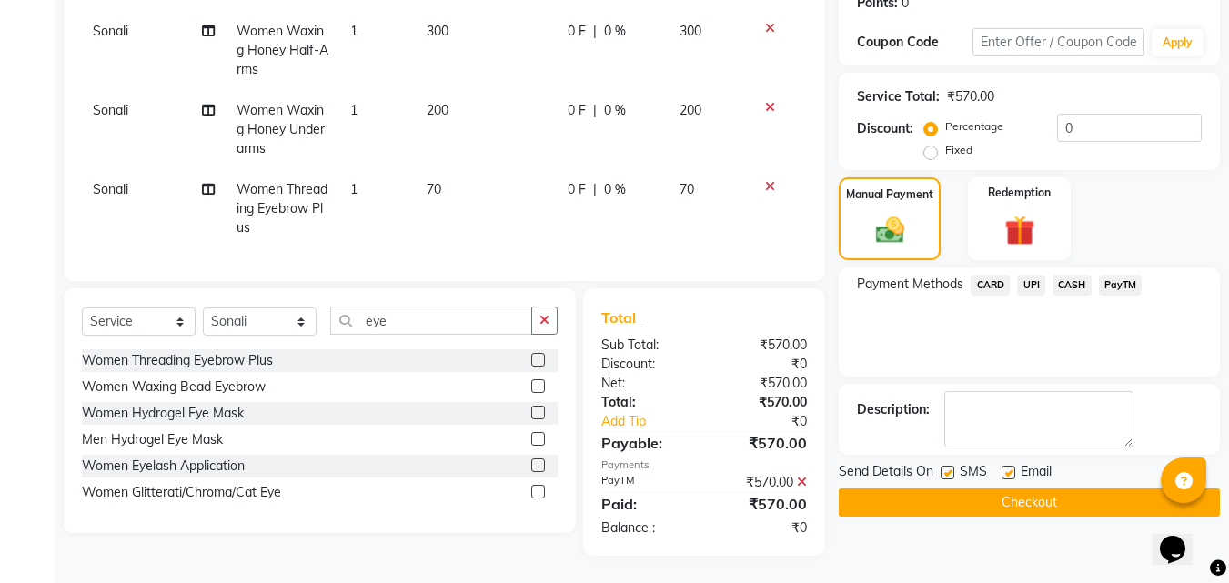
scroll to position [303, 0]
click at [950, 466] on label at bounding box center [948, 473] width 14 height 14
click at [950, 468] on input "checkbox" at bounding box center [947, 474] width 12 height 12
checkbox input "false"
click at [990, 488] on button "Checkout" at bounding box center [1029, 502] width 381 height 28
